Goal: Task Accomplishment & Management: Use online tool/utility

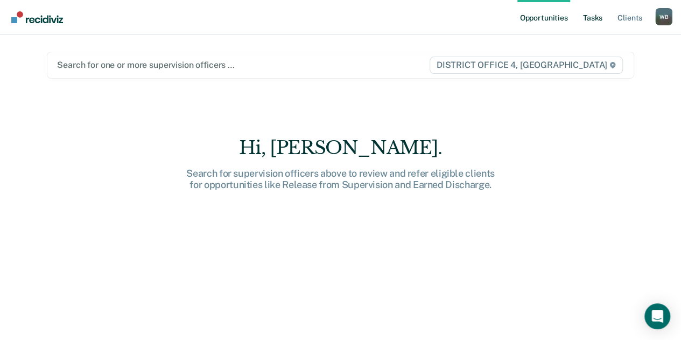
click at [598, 18] on link "Tasks" at bounding box center [593, 17] width 24 height 34
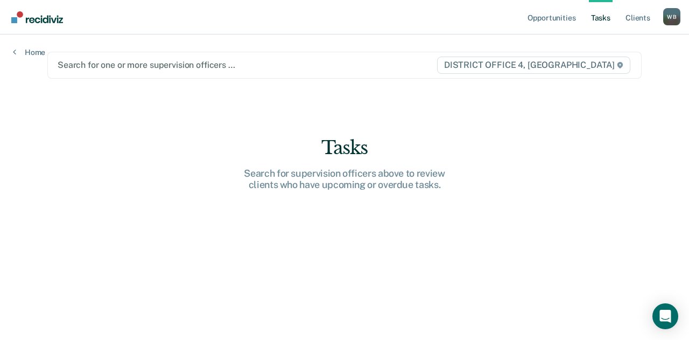
click at [423, 58] on div "Search for one or more supervision officers …" at bounding box center [247, 65] width 381 height 15
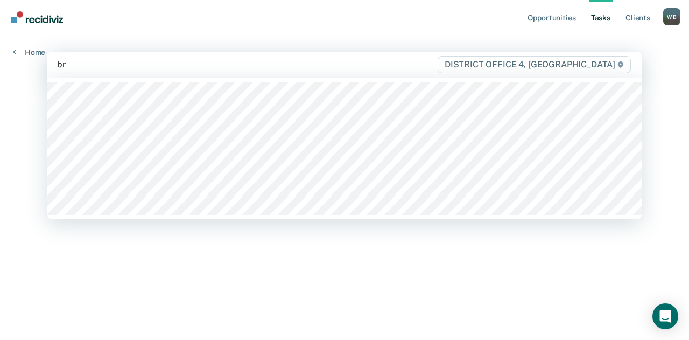
type input "bre"
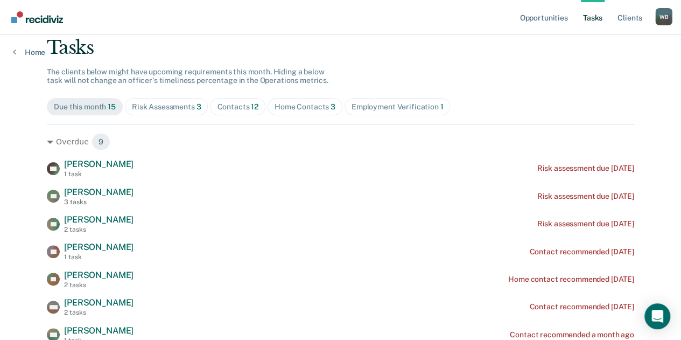
scroll to position [69, 0]
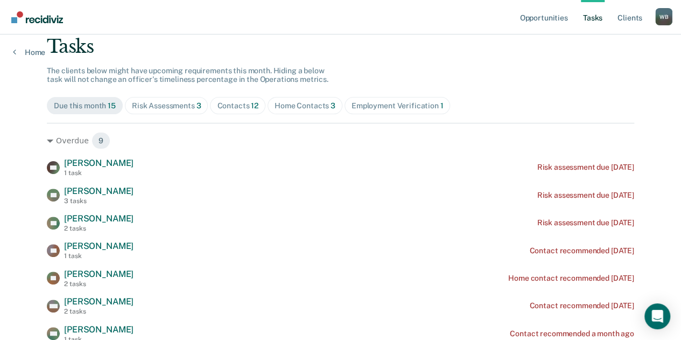
click at [234, 108] on div "Contacts 12" at bounding box center [237, 105] width 41 height 9
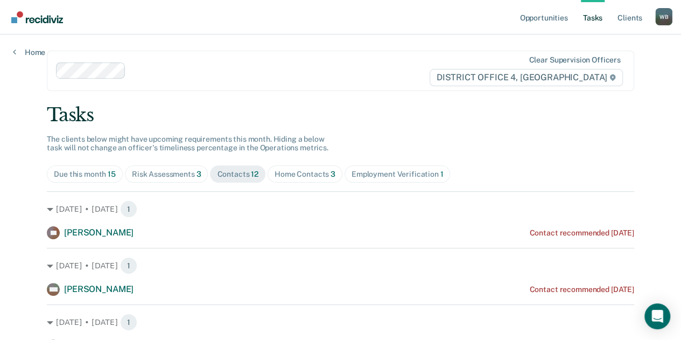
scroll to position [6, 0]
